Goal: Use online tool/utility: Utilize a website feature to perform a specific function

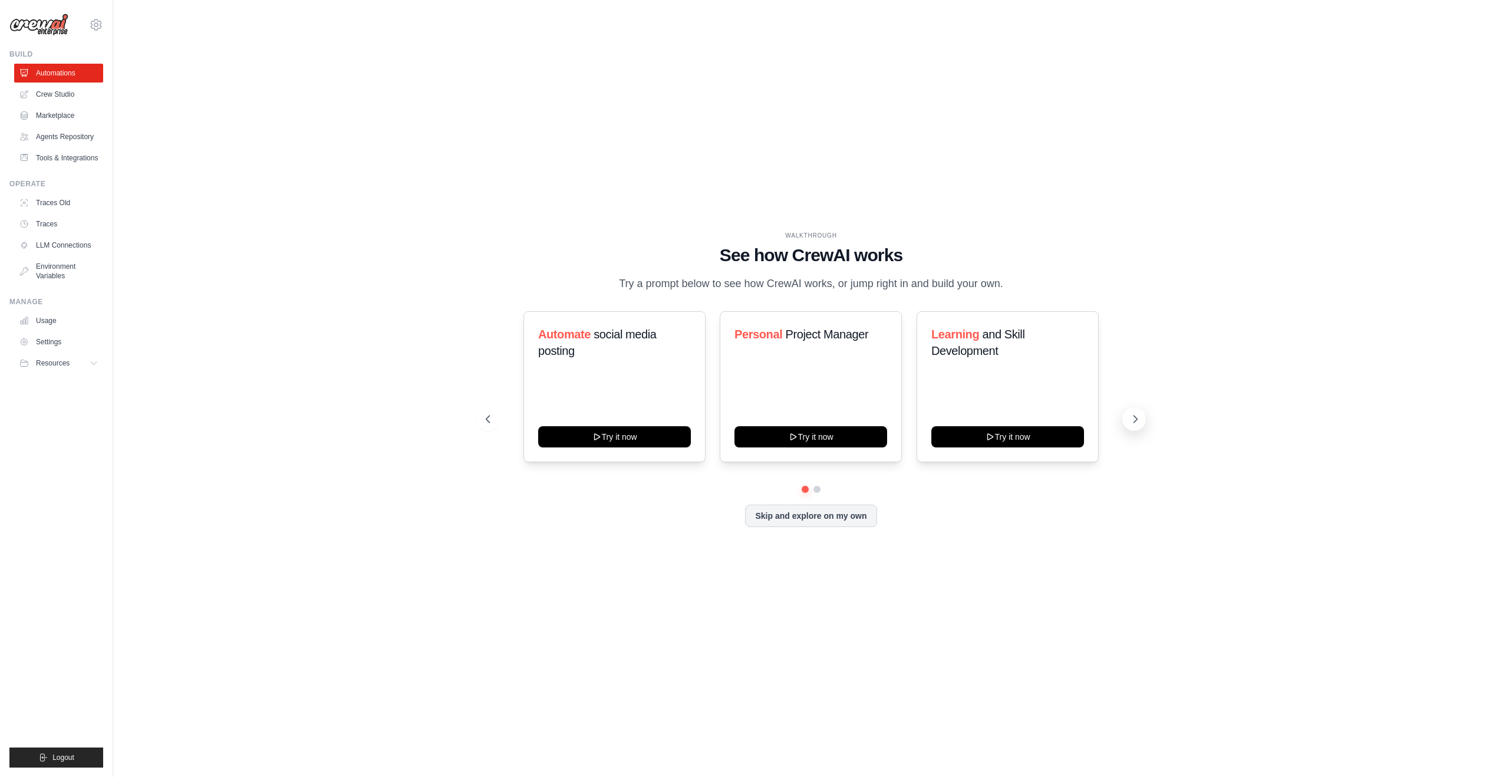
click at [1130, 425] on icon at bounding box center [1136, 419] width 12 height 12
click at [492, 425] on icon at bounding box center [487, 419] width 12 height 12
click at [788, 409] on div "Personal Project Manager Try it now" at bounding box center [811, 386] width 182 height 151
click at [778, 436] on button "Try it now" at bounding box center [811, 435] width 153 height 21
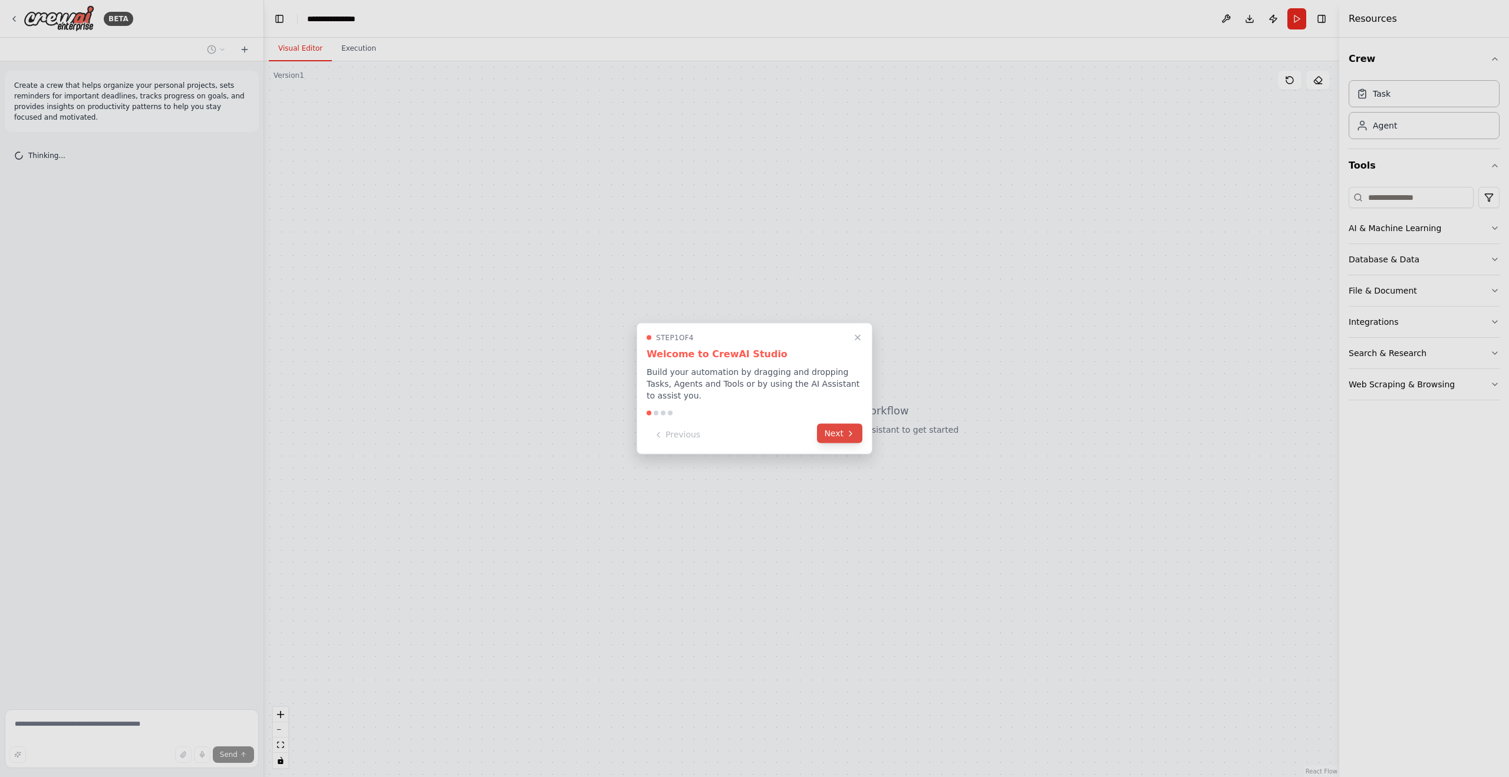
click at [846, 437] on icon at bounding box center [850, 433] width 9 height 9
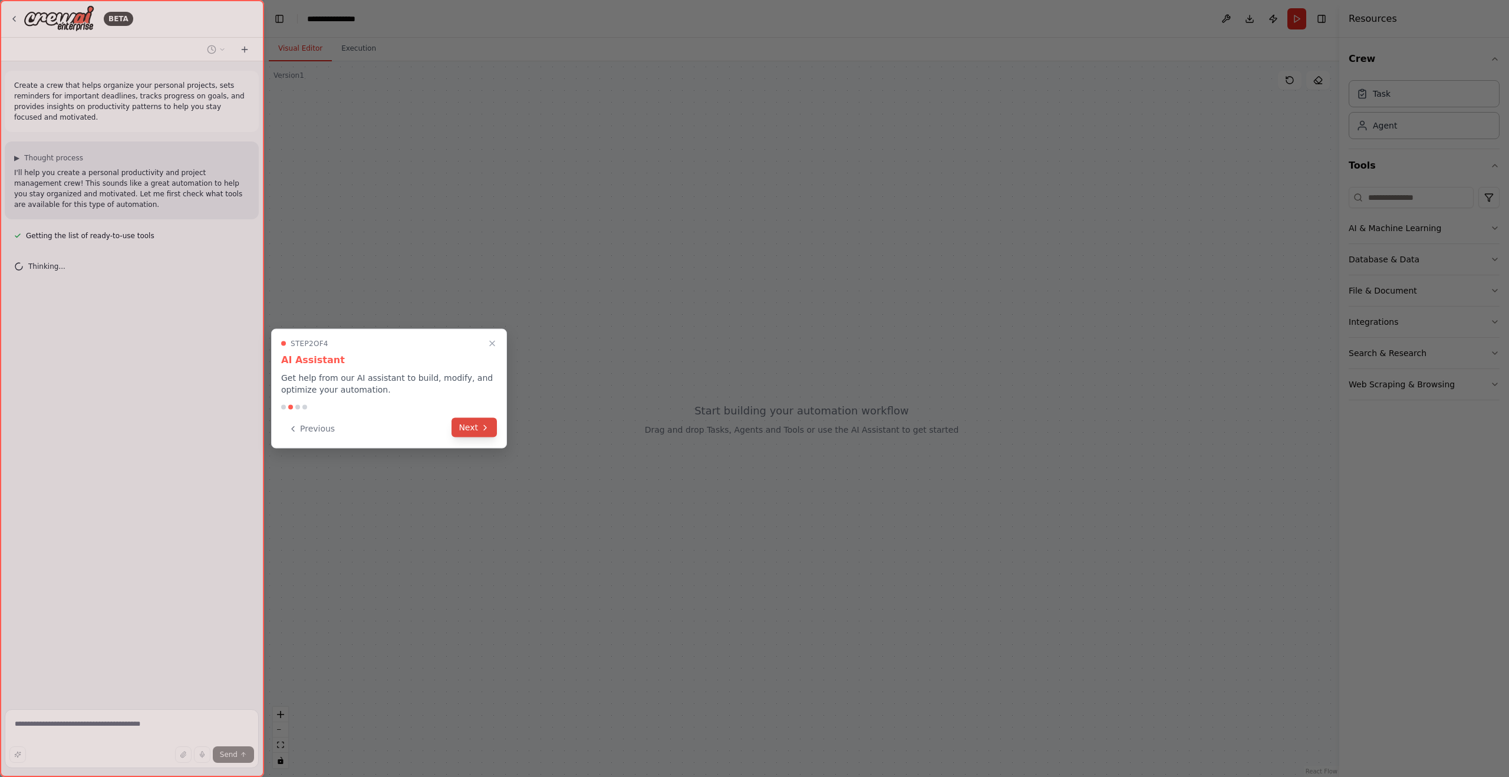
click at [474, 429] on button "Next" at bounding box center [474, 427] width 45 height 19
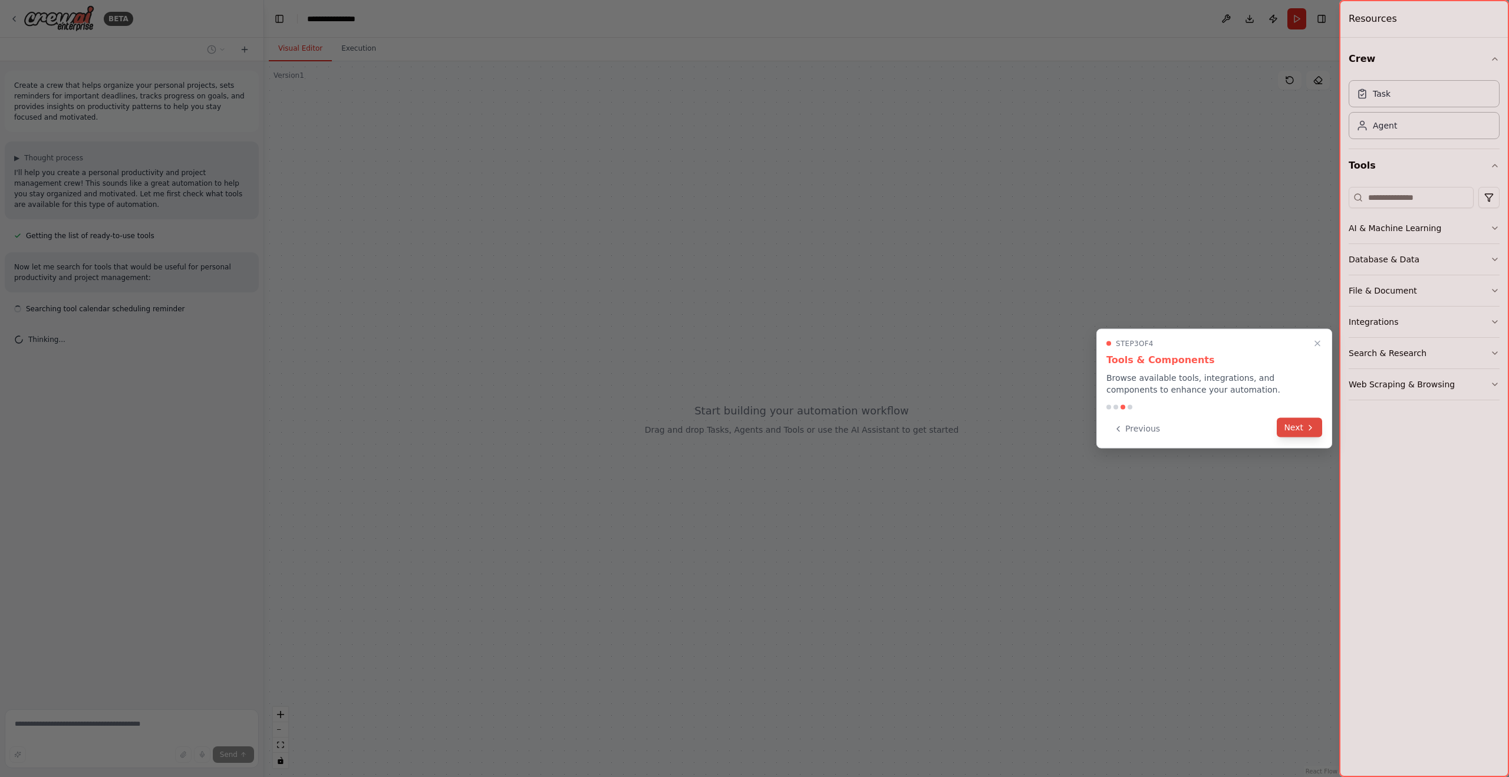
click at [1295, 434] on button "Next" at bounding box center [1299, 427] width 45 height 19
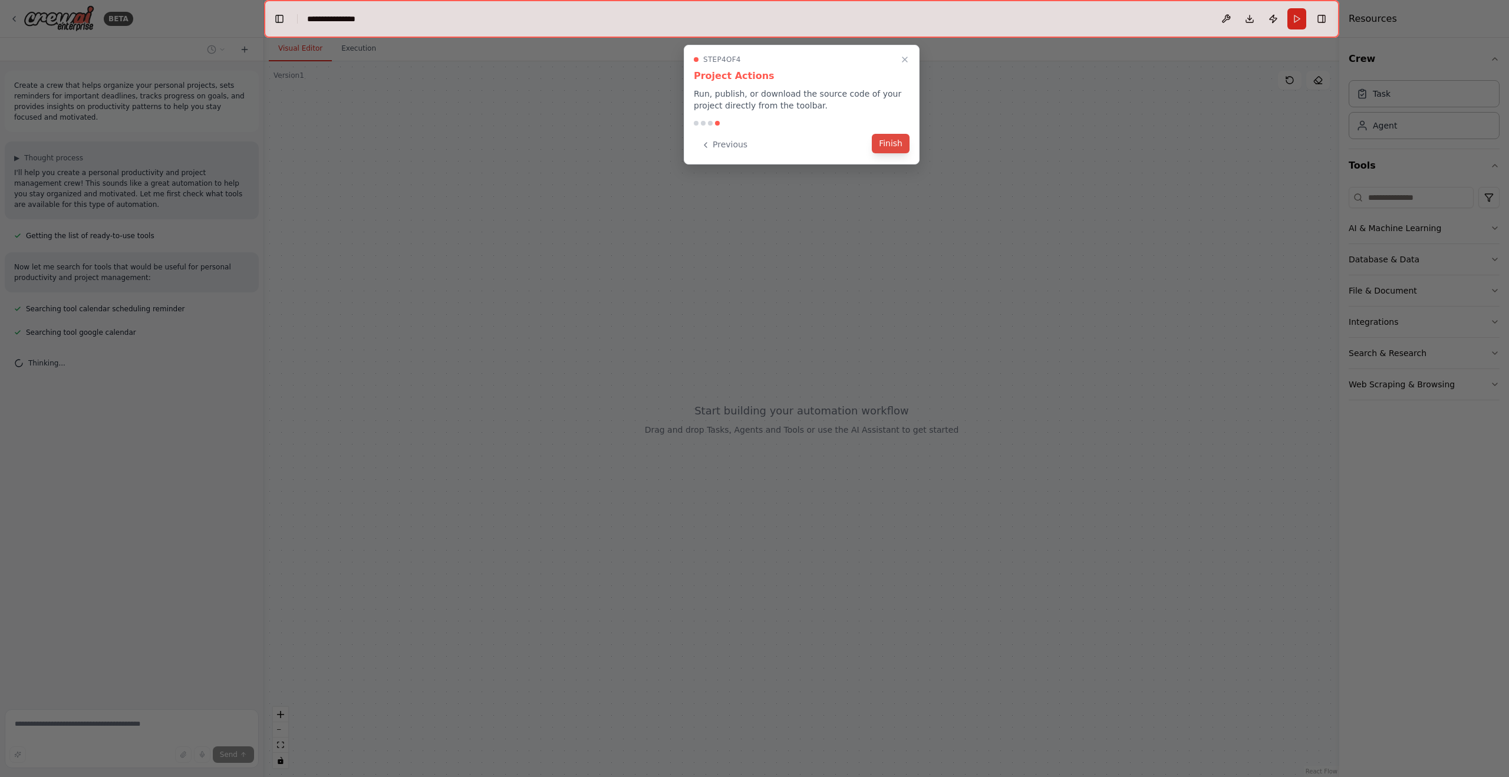
click at [894, 141] on button "Finish" at bounding box center [891, 143] width 38 height 19
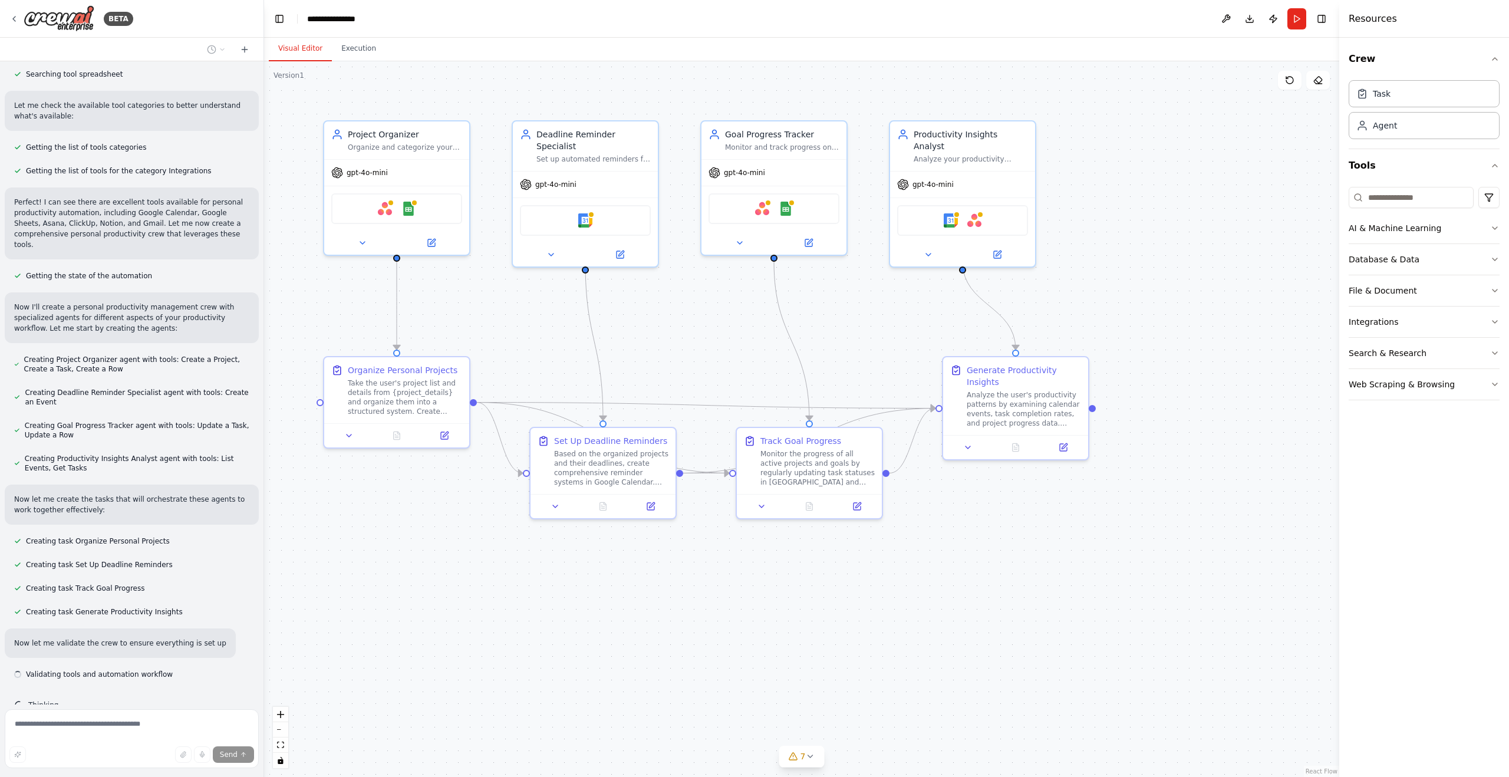
scroll to position [340, 0]
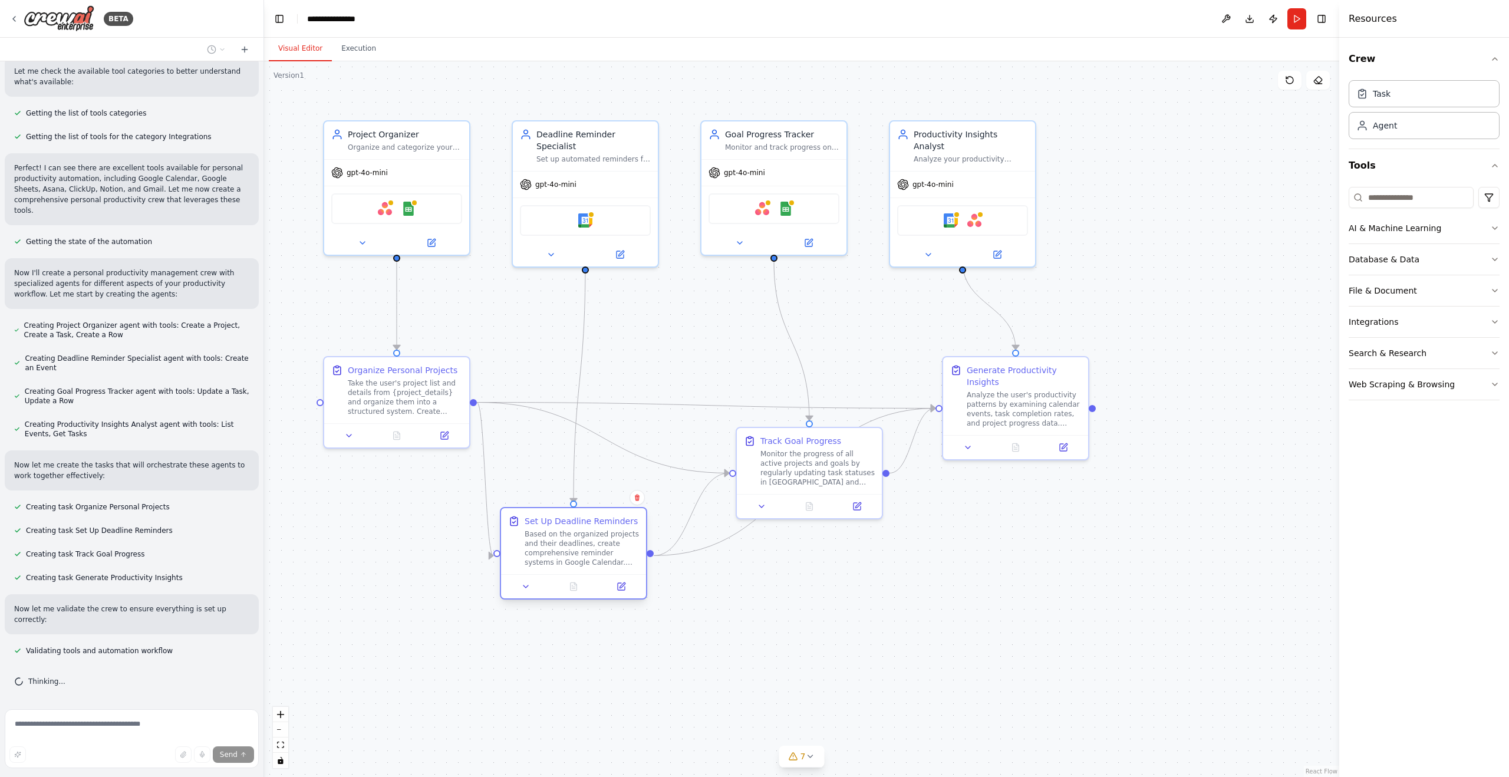
drag, startPoint x: 583, startPoint y: 472, endPoint x: 550, endPoint y: 558, distance: 92.2
click at [550, 558] on div "Based on the organized projects and their deadlines, create comprehensive remin…" at bounding box center [582, 548] width 114 height 38
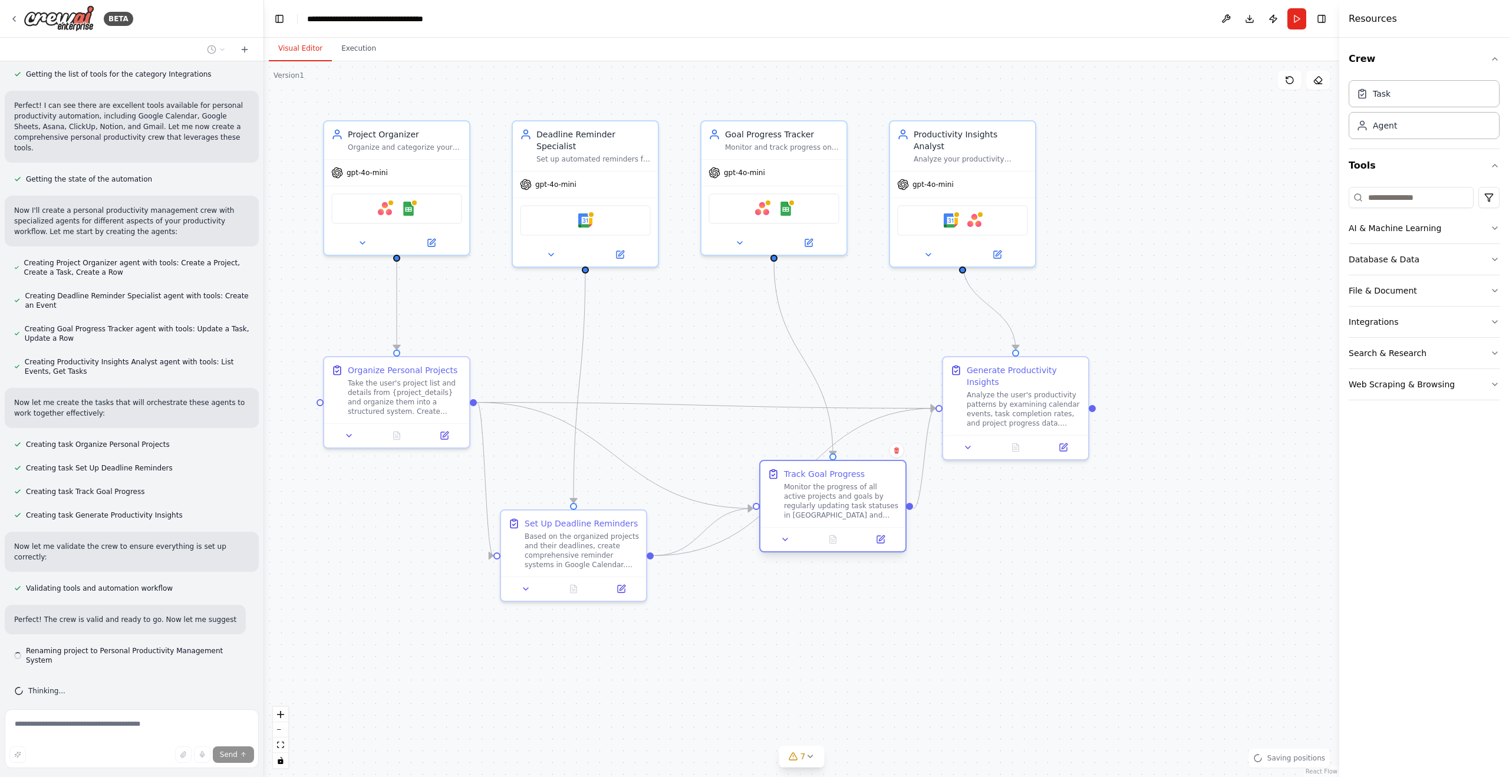
scroll to position [413, 0]
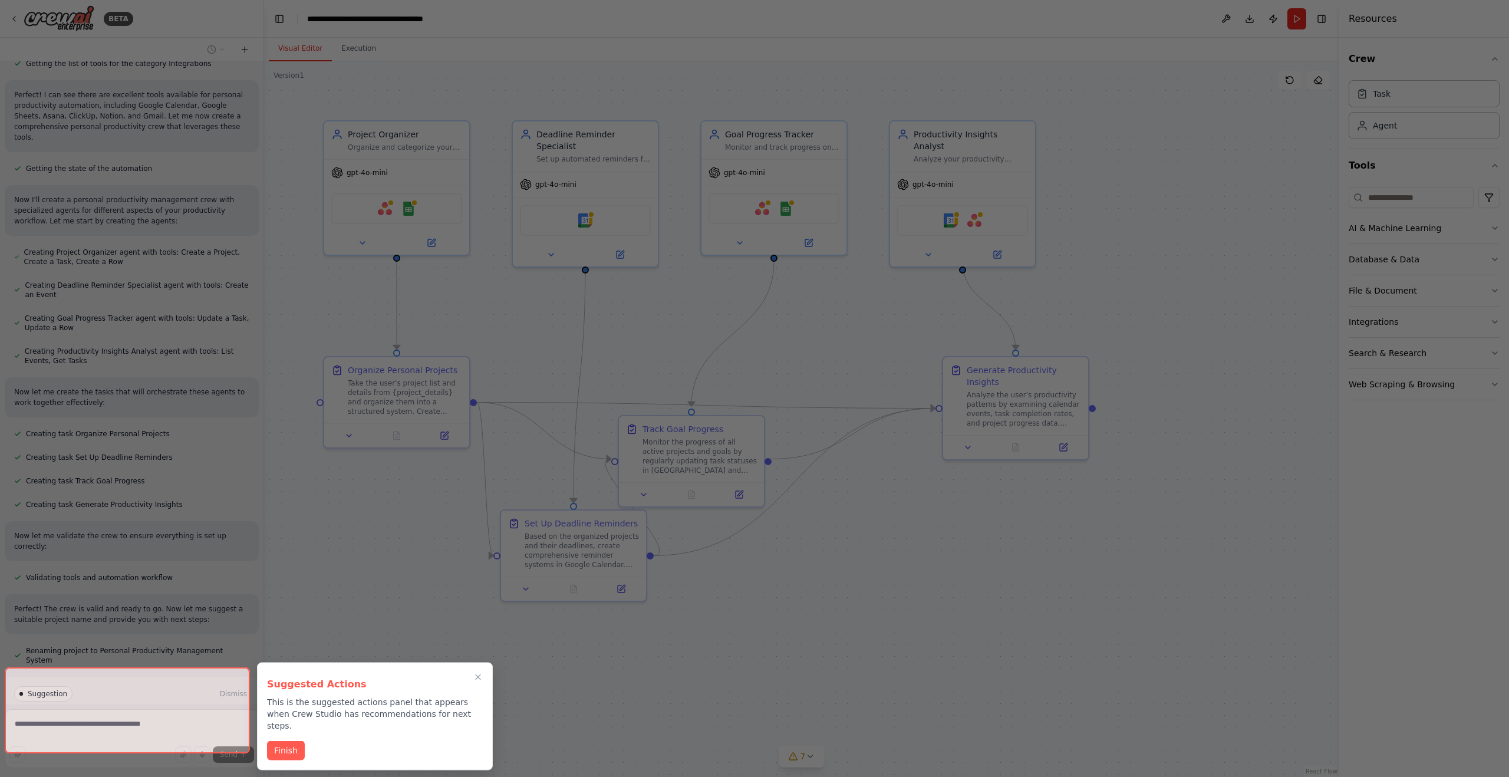
drag, startPoint x: 833, startPoint y: 490, endPoint x: 720, endPoint y: 473, distance: 114.4
click at [720, 473] on div "BETA Create a crew that helps organize your personal projects, sets reminders f…" at bounding box center [754, 388] width 1509 height 777
click at [293, 742] on button "Finish" at bounding box center [286, 749] width 38 height 19
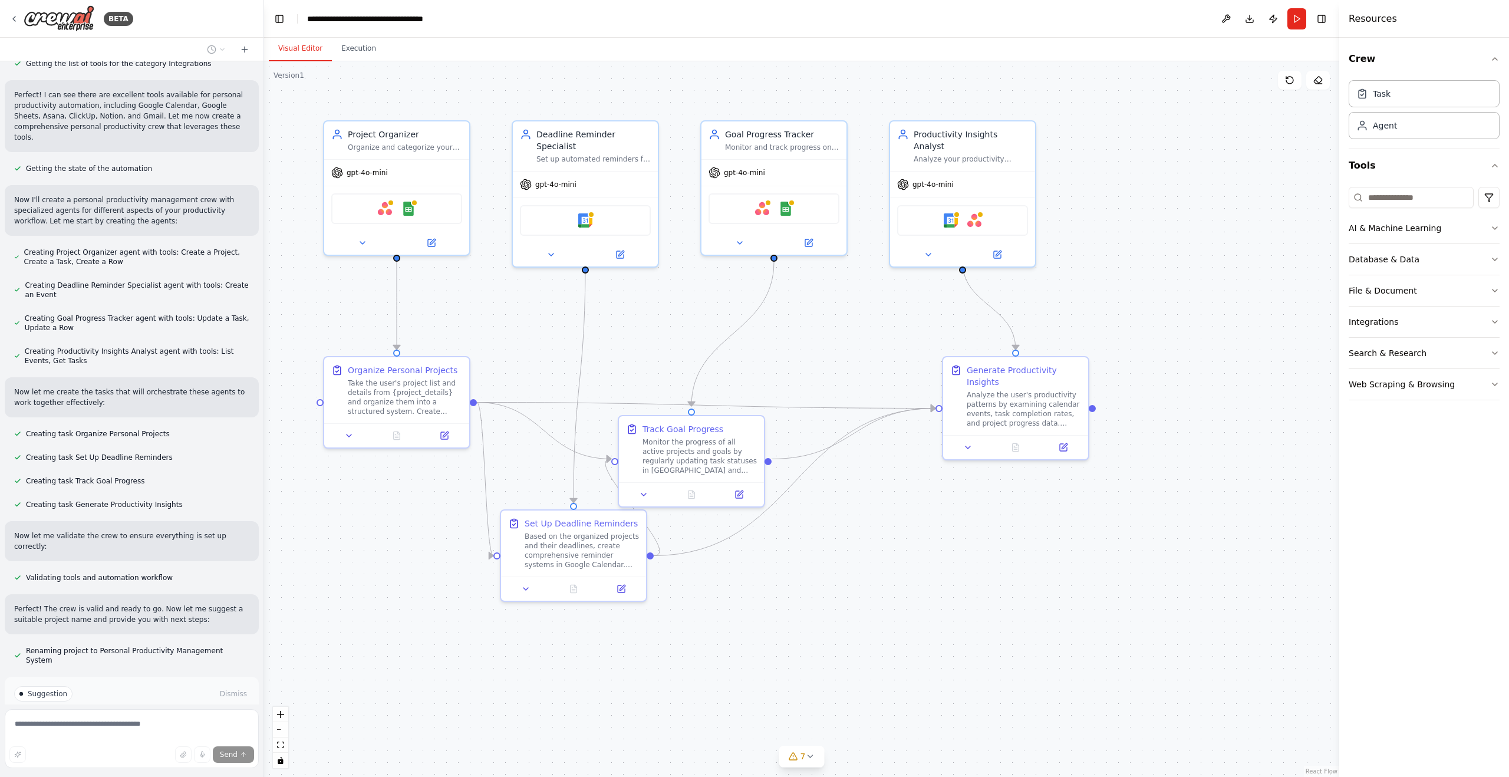
scroll to position [508, 0]
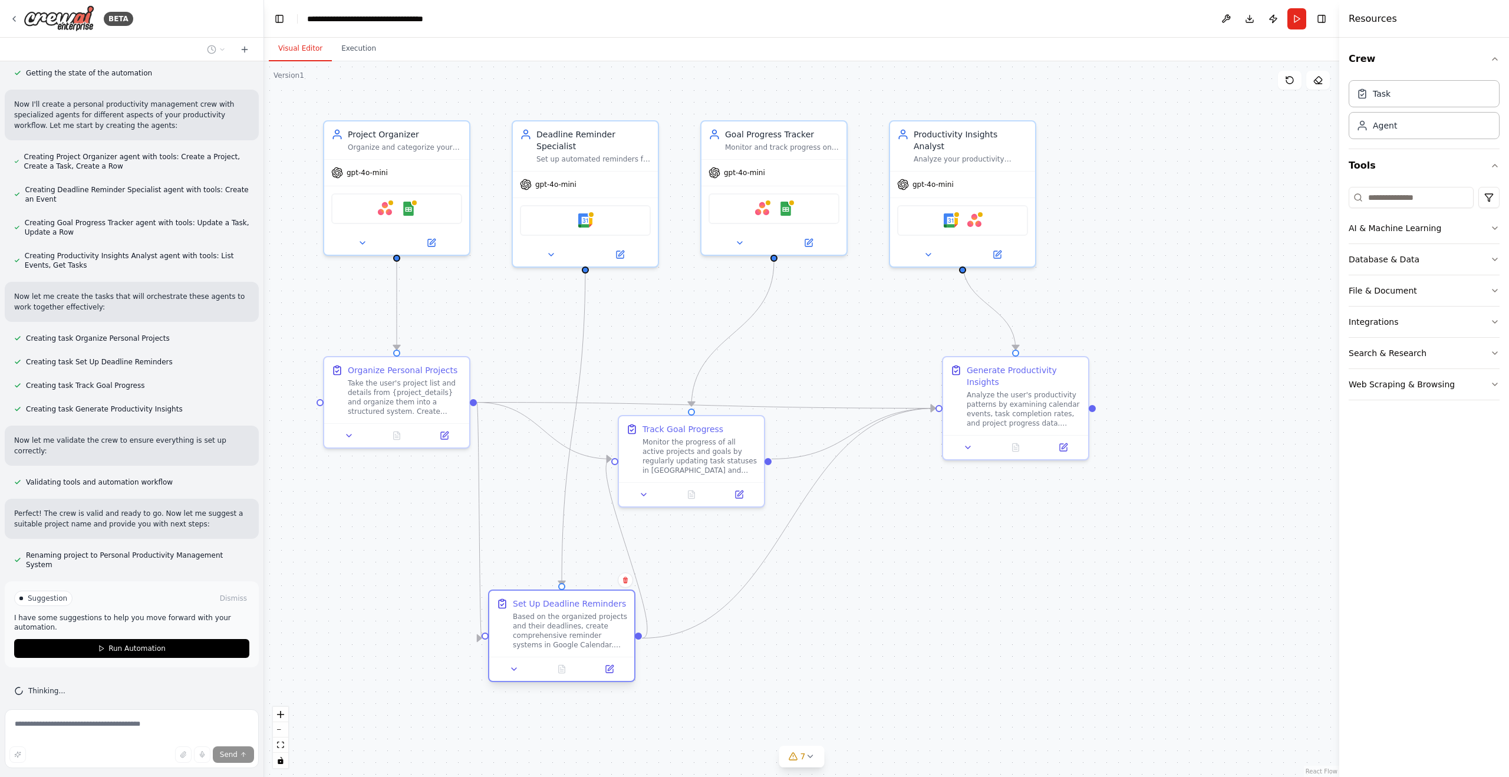
drag, startPoint x: 565, startPoint y: 545, endPoint x: 550, endPoint y: 629, distance: 85.6
click at [550, 629] on div "Based on the organized projects and their deadlines, create comprehensive remin…" at bounding box center [570, 631] width 114 height 38
drag, startPoint x: 642, startPoint y: 466, endPoint x: 685, endPoint y: 471, distance: 43.4
click at [685, 471] on div "Track Goal Progress Monitor the progress of all active projects and goals by re…" at bounding box center [738, 447] width 131 height 52
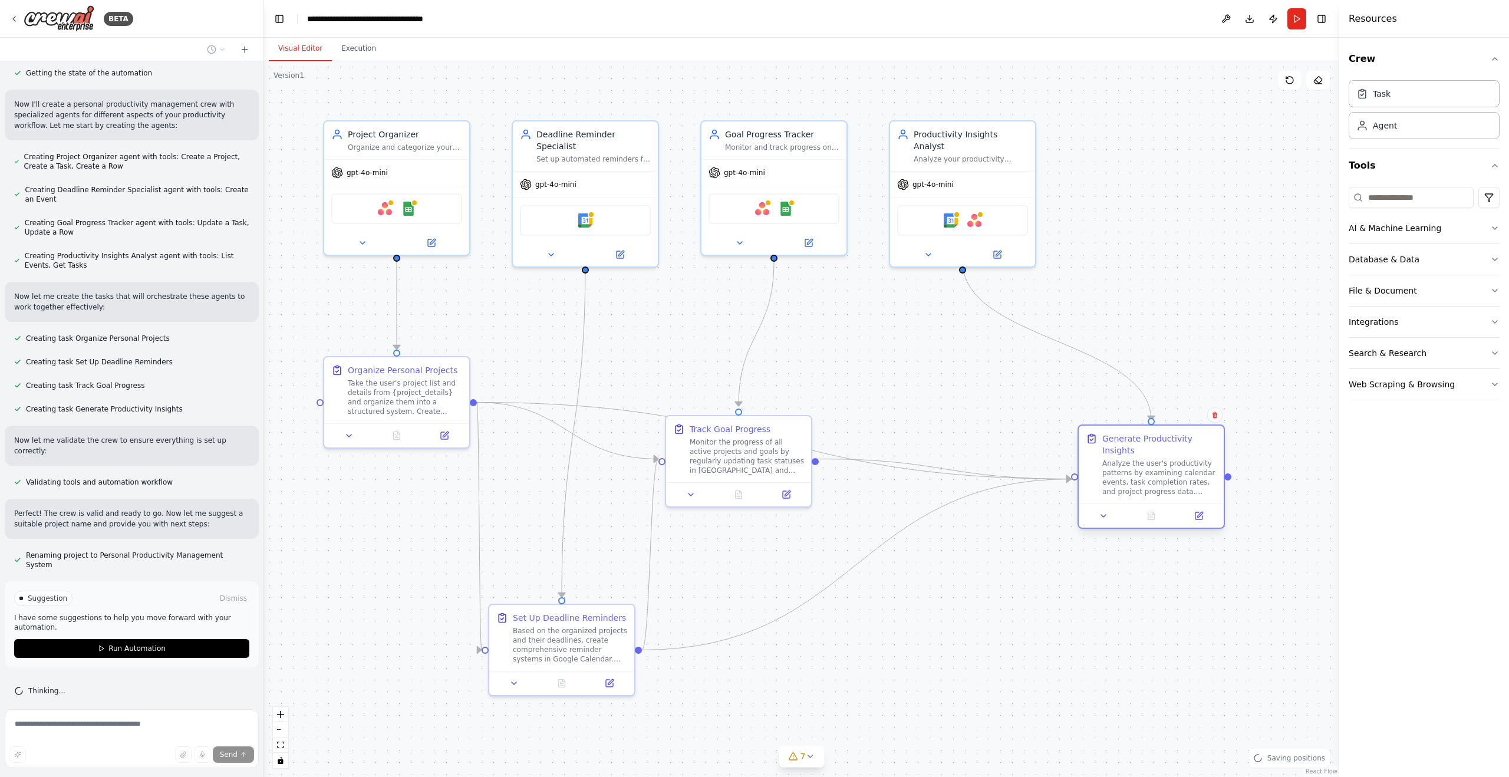
drag, startPoint x: 988, startPoint y: 422, endPoint x: 1082, endPoint y: 498, distance: 121.2
click at [1117, 488] on div "Analyze the user's productivity patterns by examining calendar events, task com…" at bounding box center [1159, 478] width 114 height 38
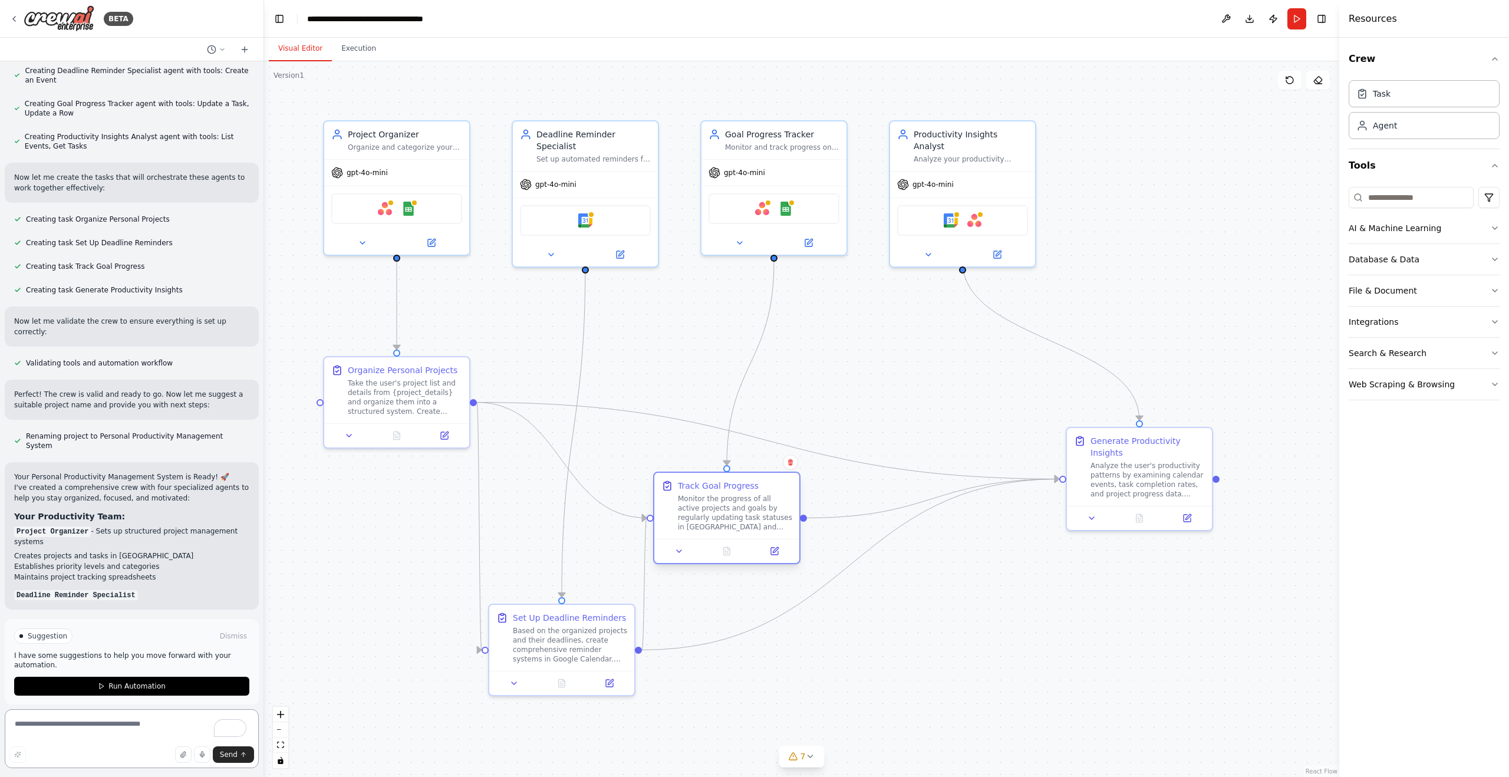
drag, startPoint x: 759, startPoint y: 479, endPoint x: 747, endPoint y: 540, distance: 61.9
click at [747, 540] on div at bounding box center [726, 551] width 145 height 24
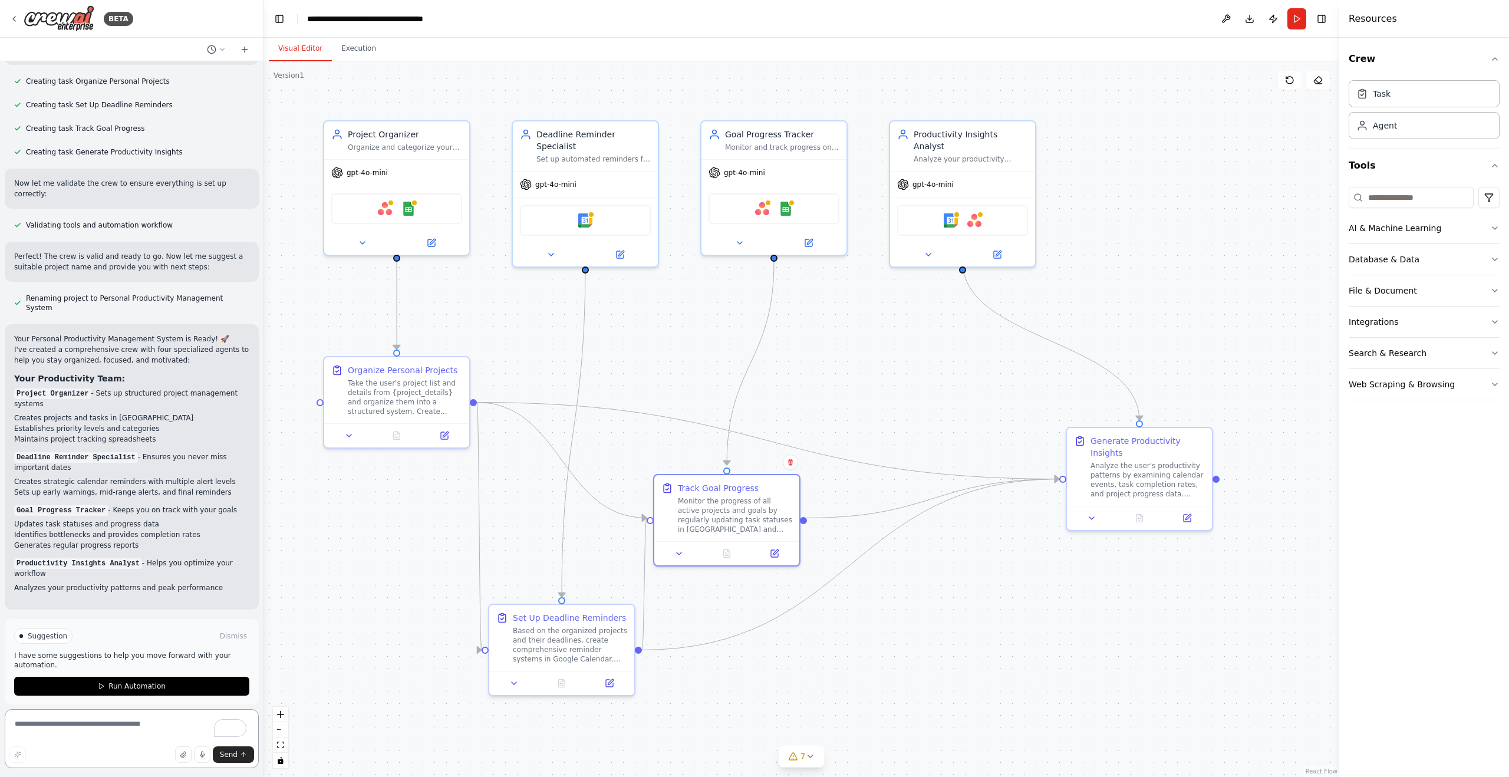
scroll to position [776, 0]
